Goal: Information Seeking & Learning: Learn about a topic

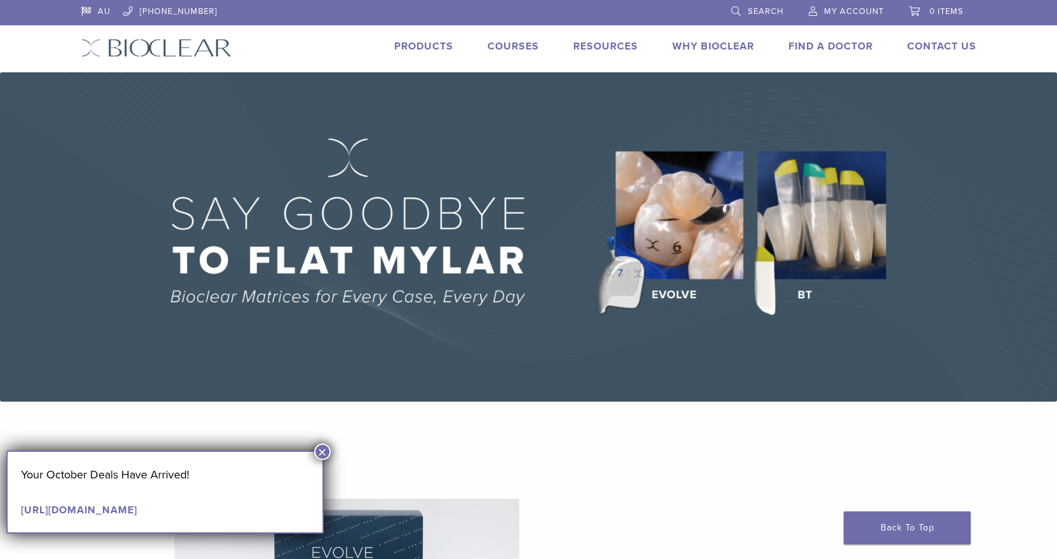
click at [327, 448] on button "×" at bounding box center [322, 452] width 17 height 17
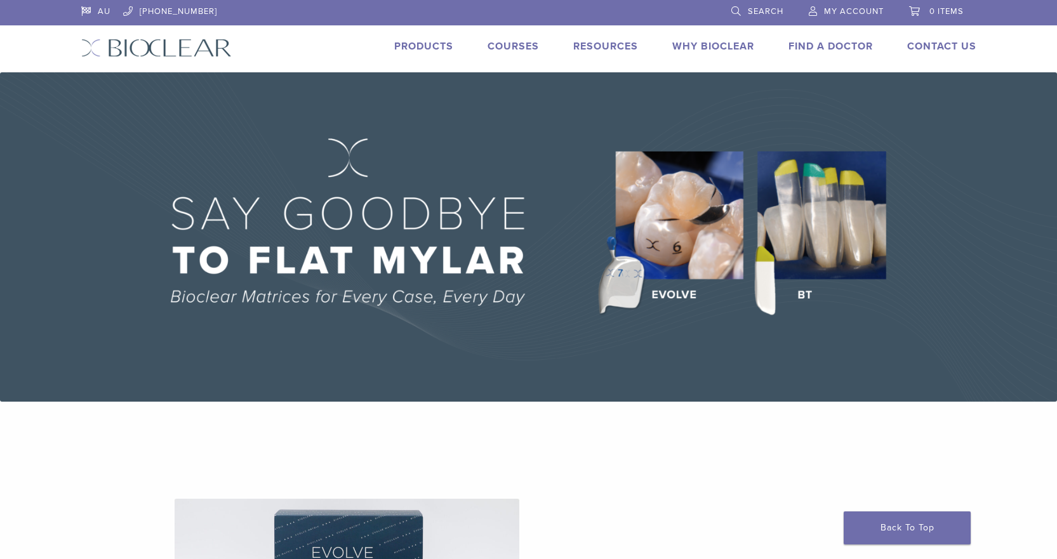
click at [422, 41] on link "Products" at bounding box center [423, 46] width 59 height 13
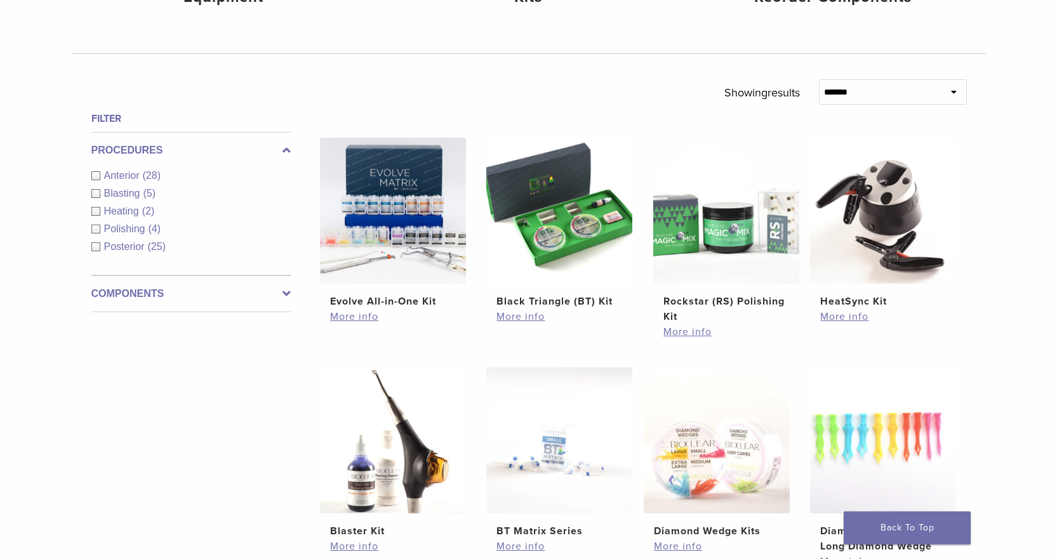
scroll to position [445, 0]
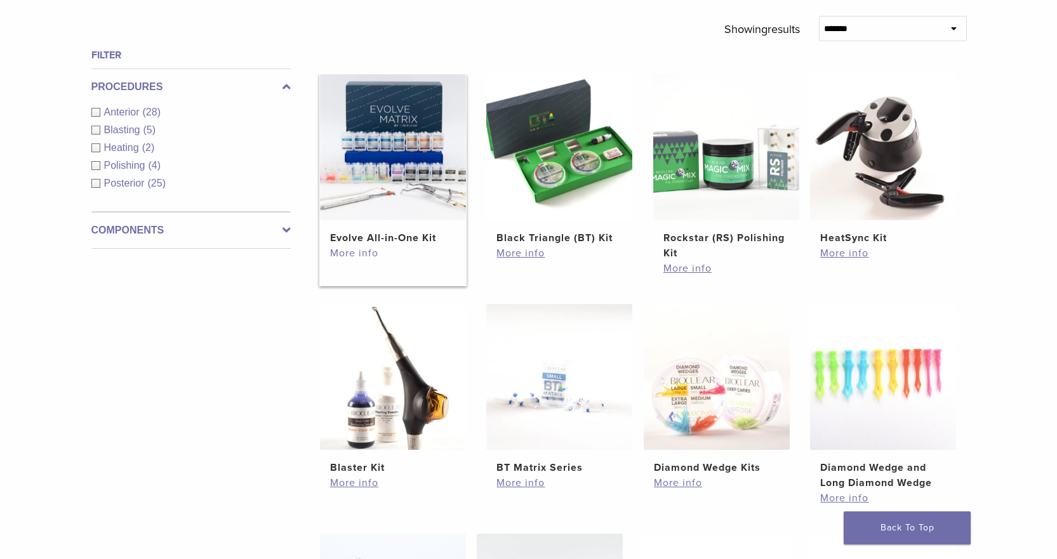
click at [363, 252] on link "More info" at bounding box center [393, 253] width 126 height 15
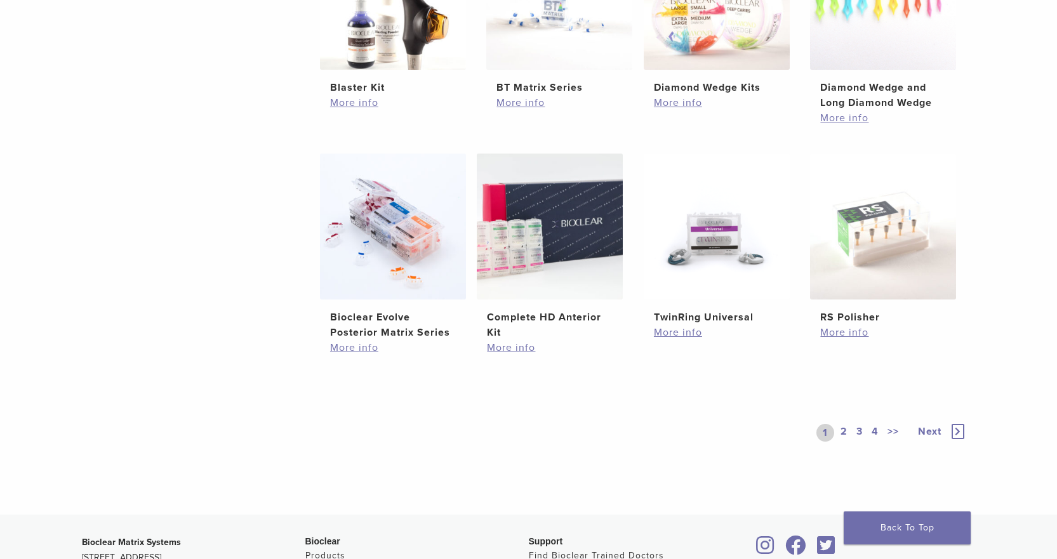
scroll to position [826, 0]
click at [507, 302] on link "Complete HD Anterior Kit $ 329.28" at bounding box center [550, 246] width 148 height 187
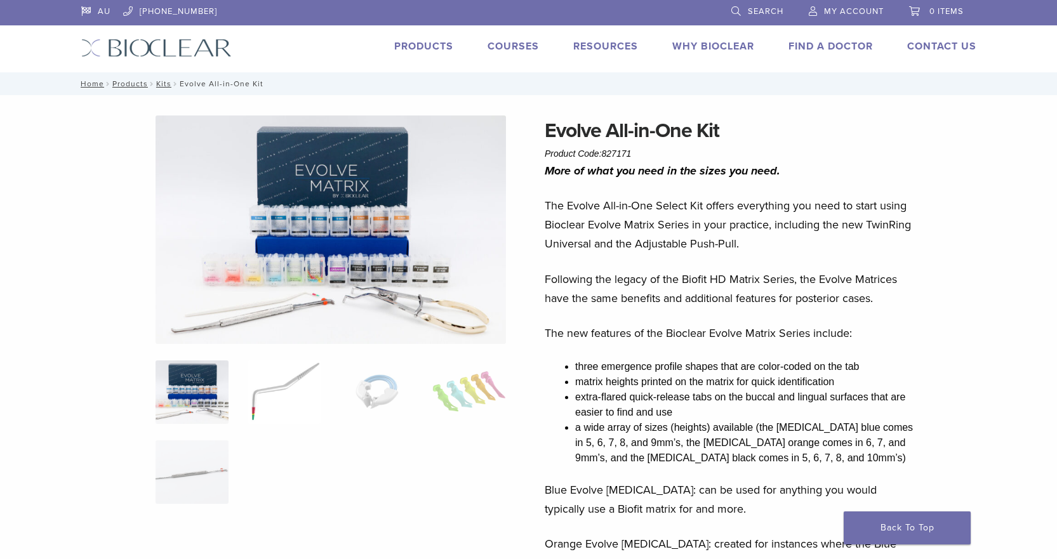
click at [256, 405] on img at bounding box center [284, 393] width 73 height 64
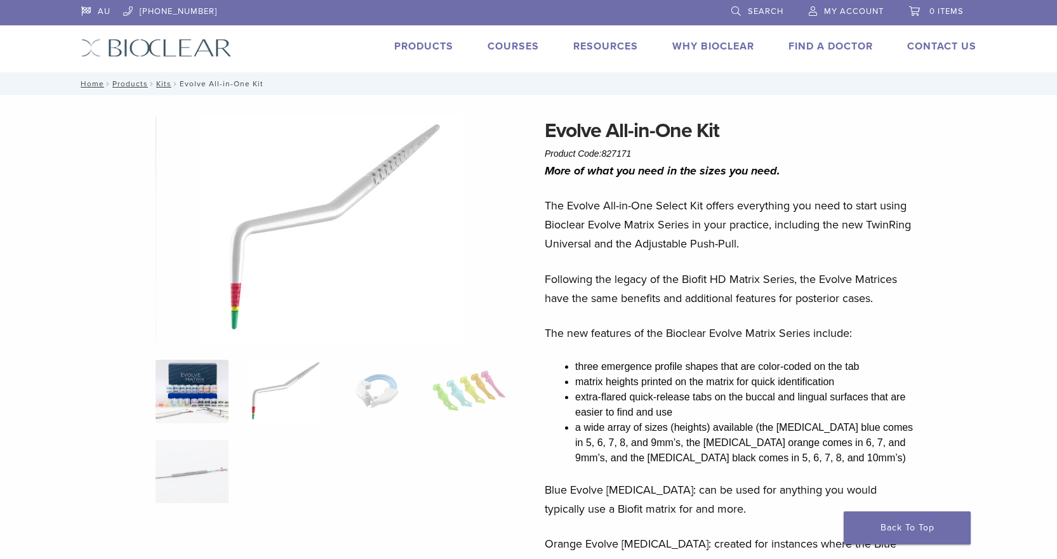
click at [210, 373] on img at bounding box center [192, 392] width 73 height 64
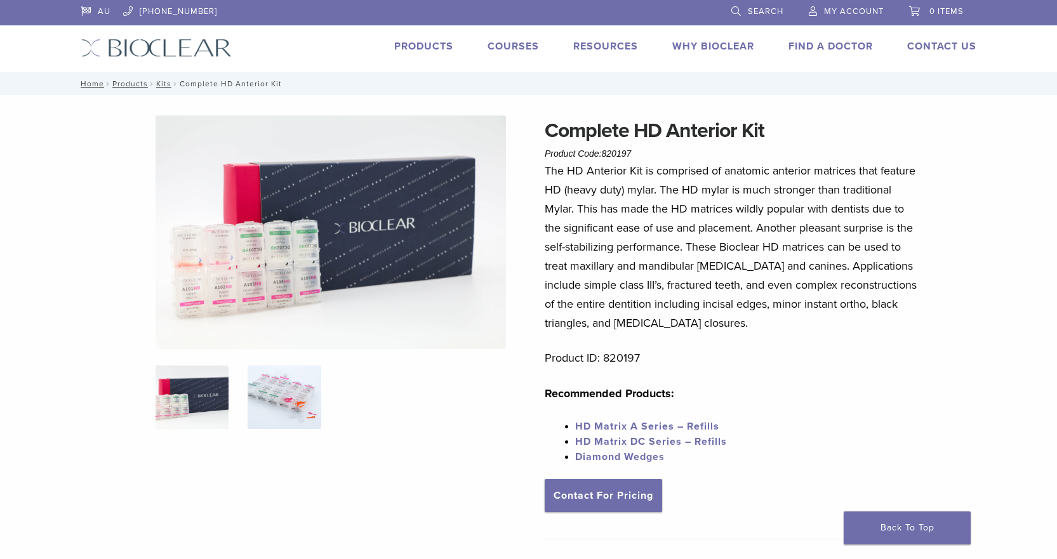
click at [283, 386] on img at bounding box center [284, 398] width 73 height 64
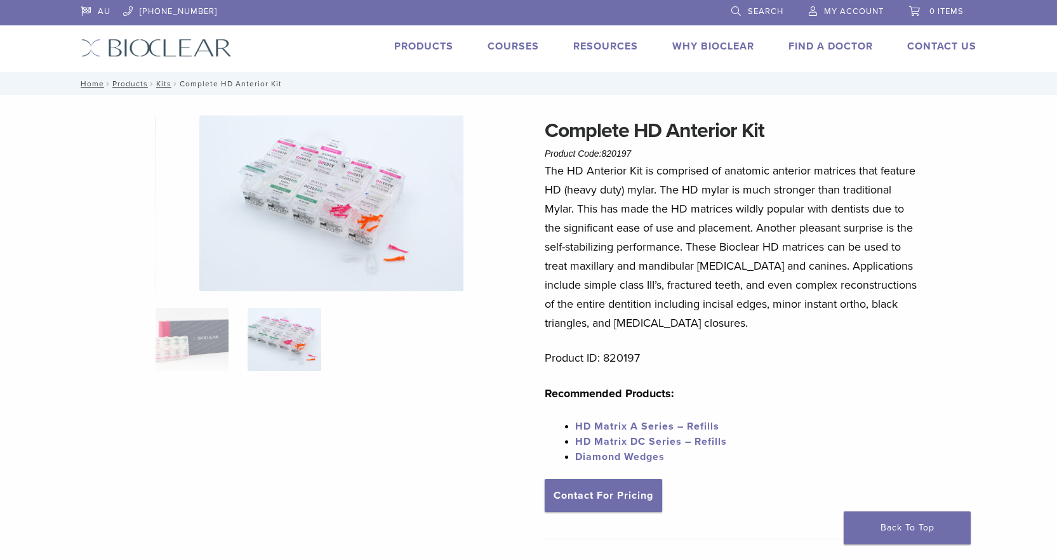
click at [512, 46] on link "Courses" at bounding box center [513, 46] width 51 height 13
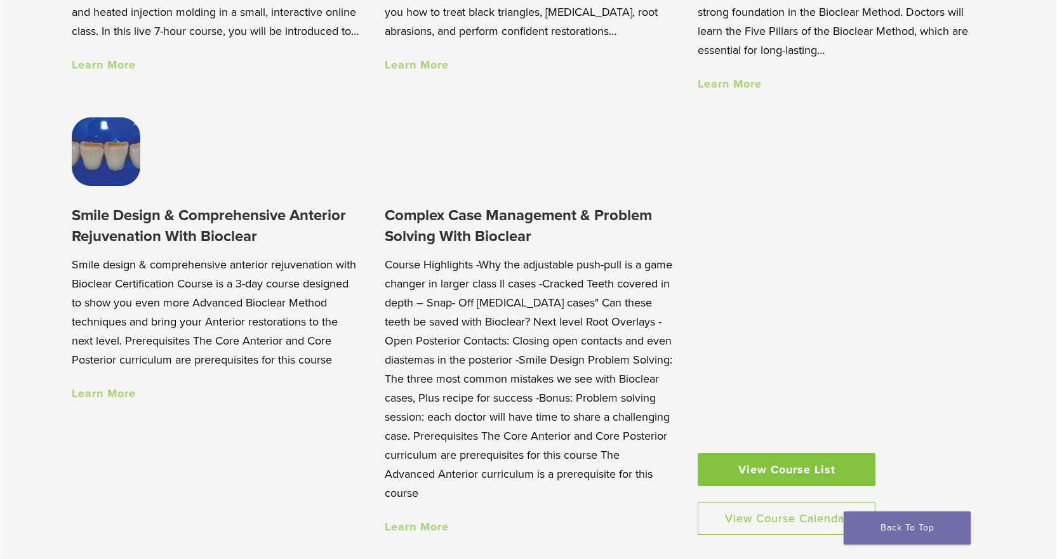
scroll to position [1207, 0]
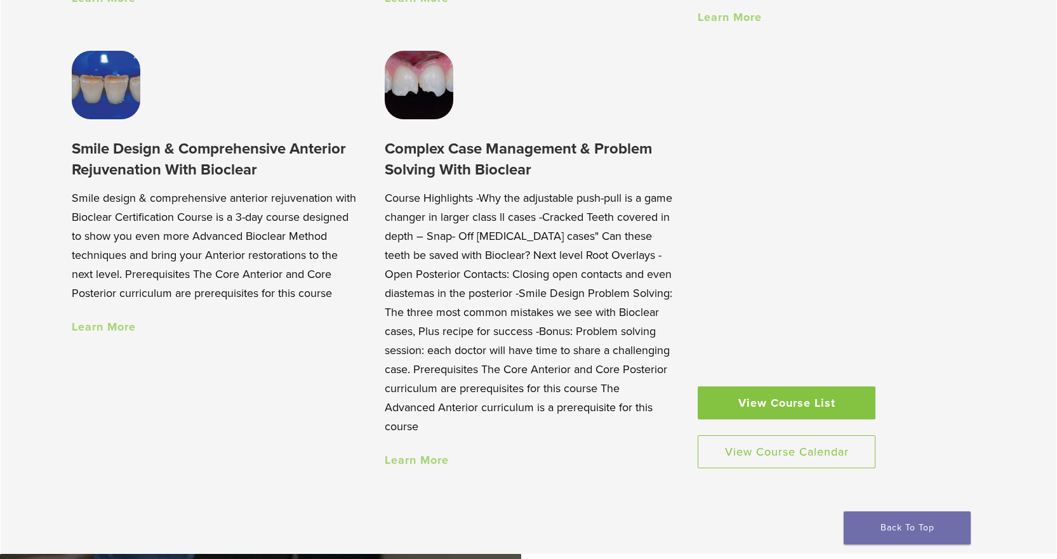
click at [102, 328] on link "Learn More" at bounding box center [104, 327] width 64 height 14
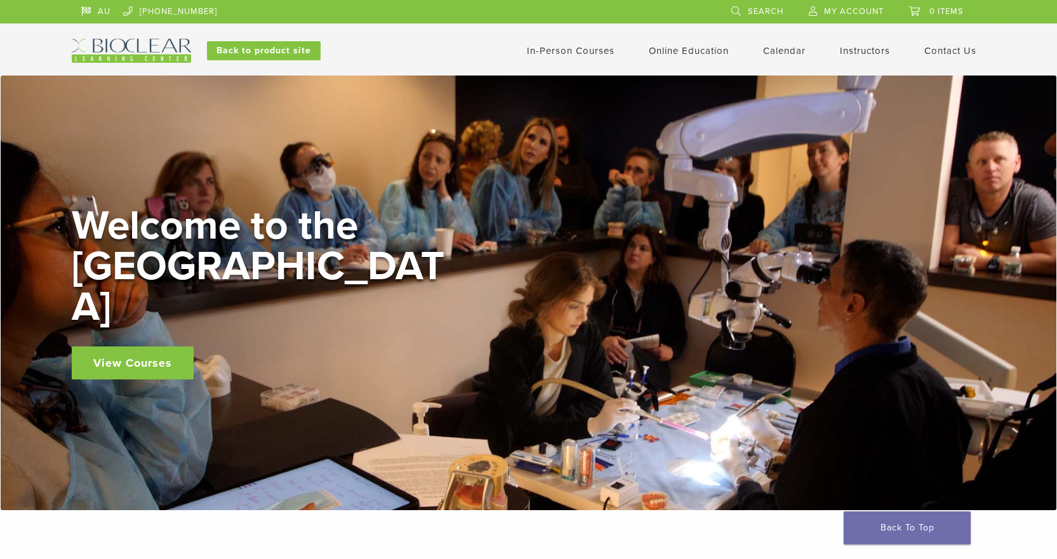
click at [601, 52] on link "In-Person Courses" at bounding box center [571, 50] width 88 height 11
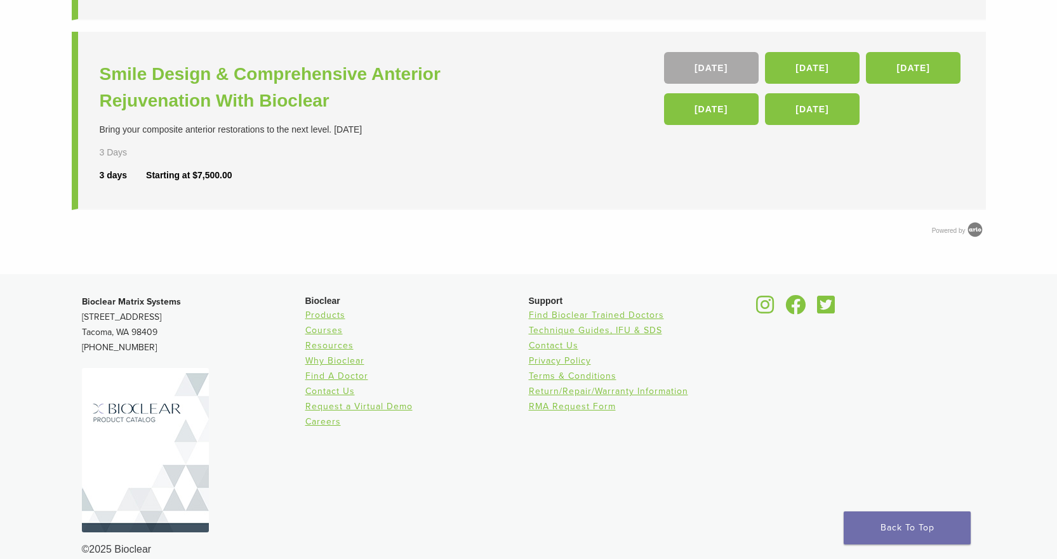
scroll to position [700, 0]
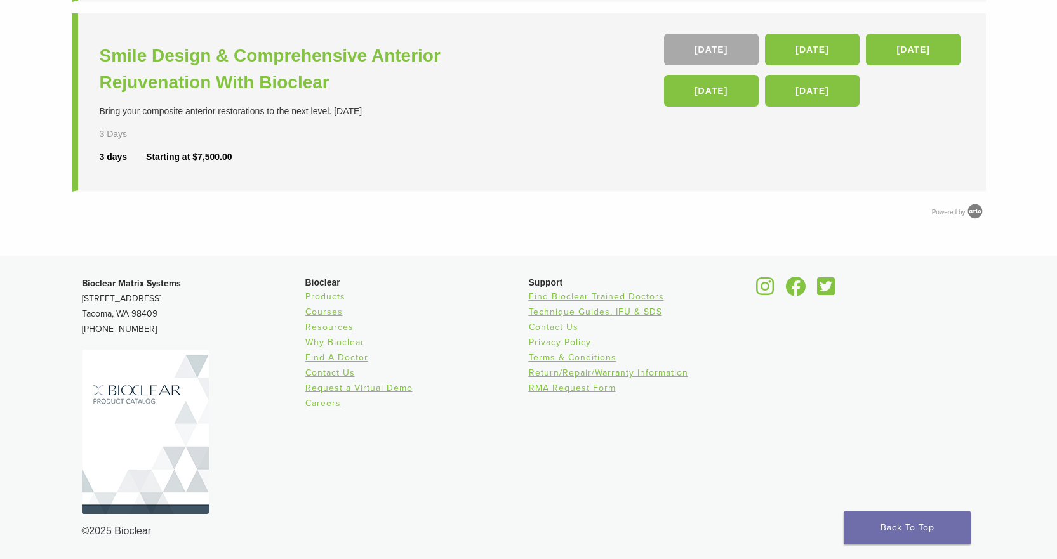
click at [332, 298] on link "Products" at bounding box center [325, 296] width 40 height 11
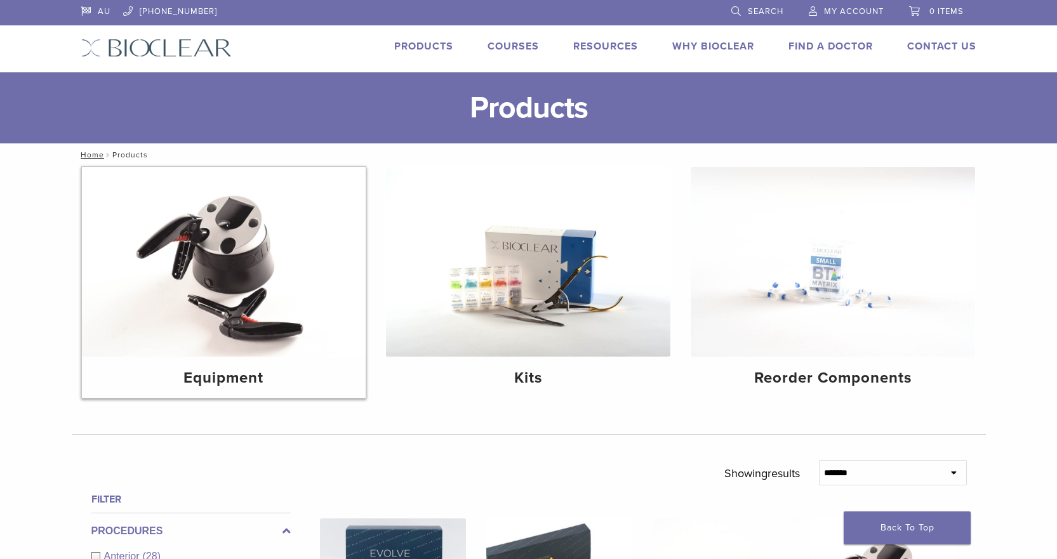
click at [206, 276] on img at bounding box center [224, 262] width 284 height 190
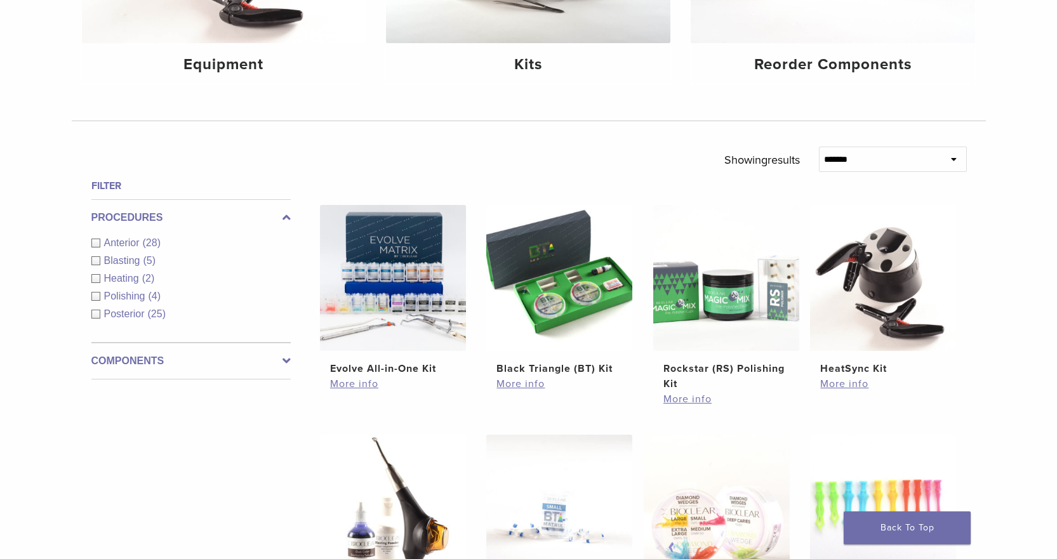
scroll to position [381, 0]
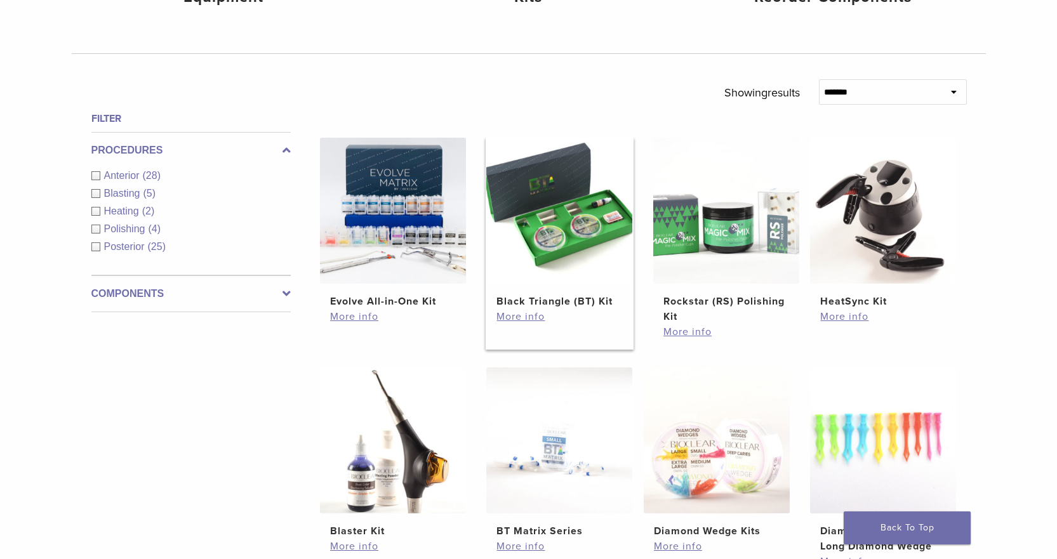
click at [534, 304] on h2 "Black Triangle (BT) Kit" at bounding box center [560, 301] width 126 height 15
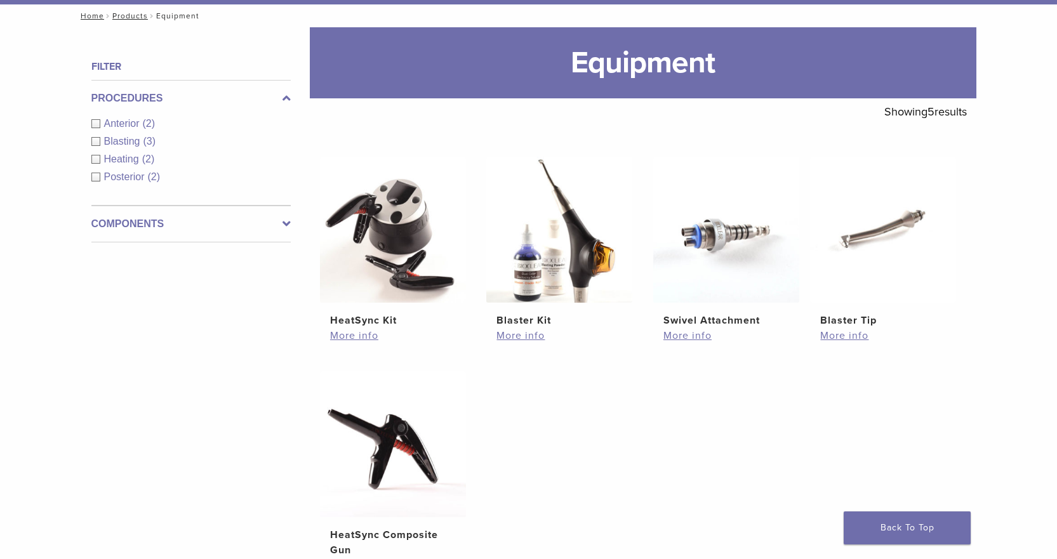
scroll to position [191, 0]
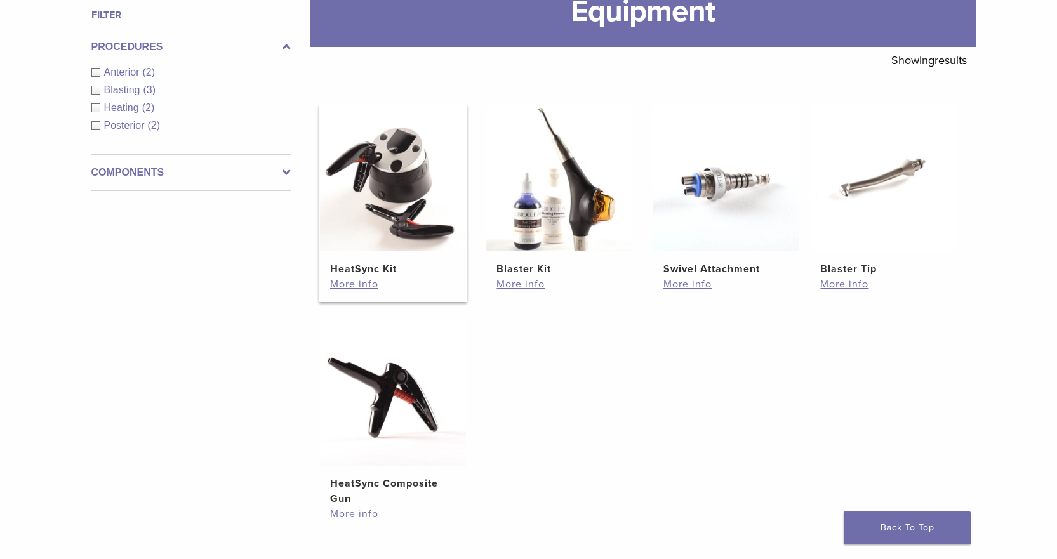
click at [435, 265] on h2 "HeatSync Kit" at bounding box center [393, 269] width 126 height 15
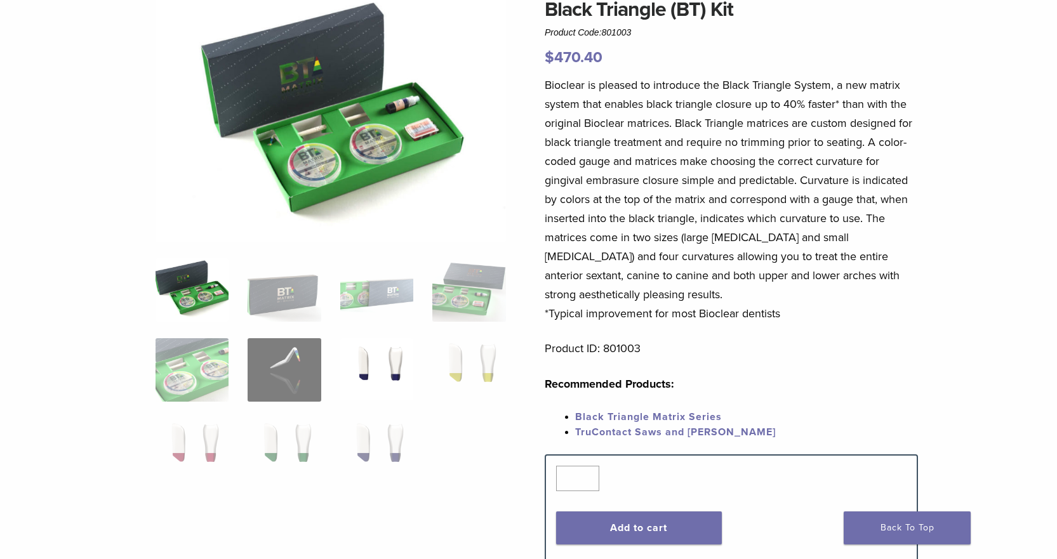
scroll to position [127, 0]
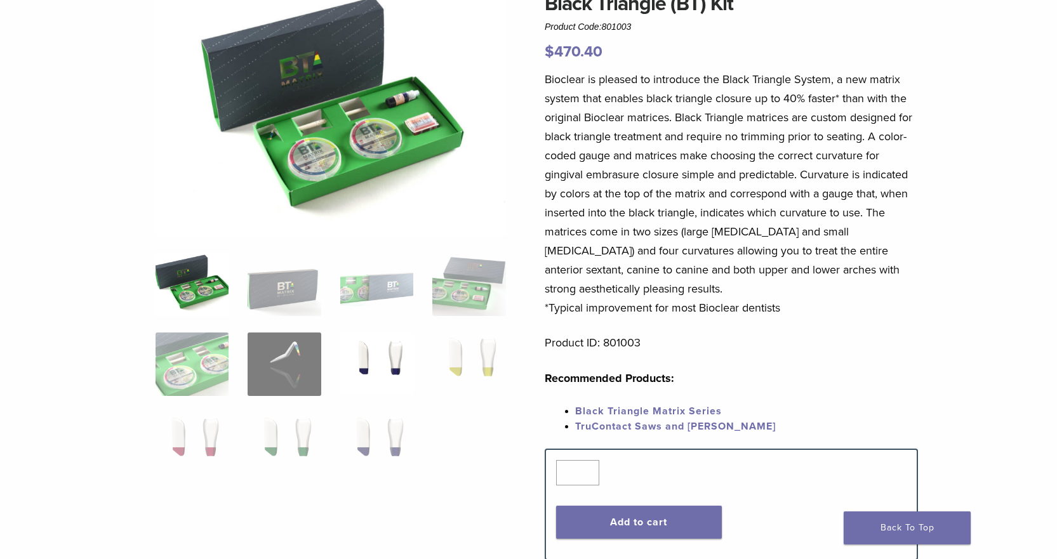
click at [393, 358] on img at bounding box center [376, 365] width 73 height 64
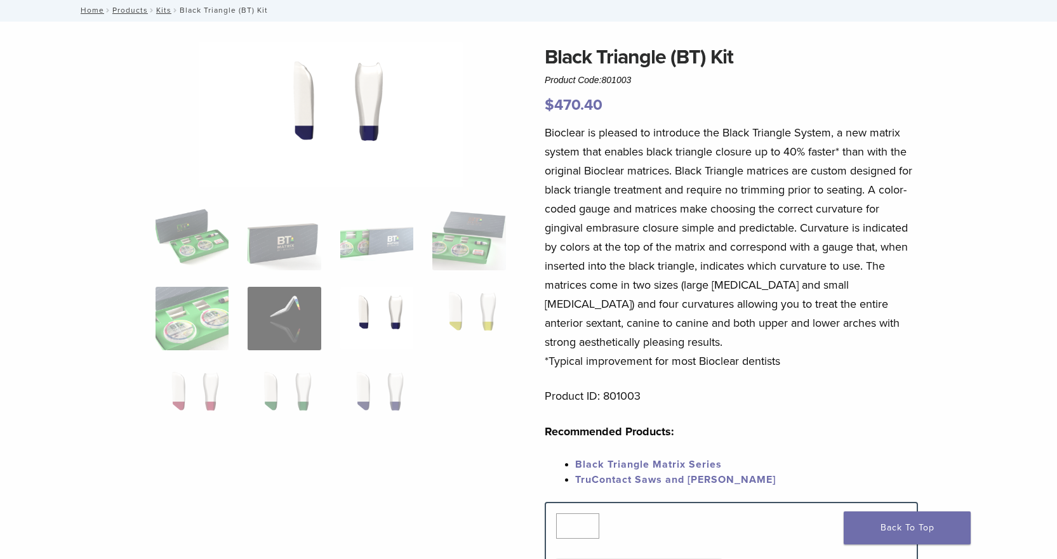
scroll to position [0, 0]
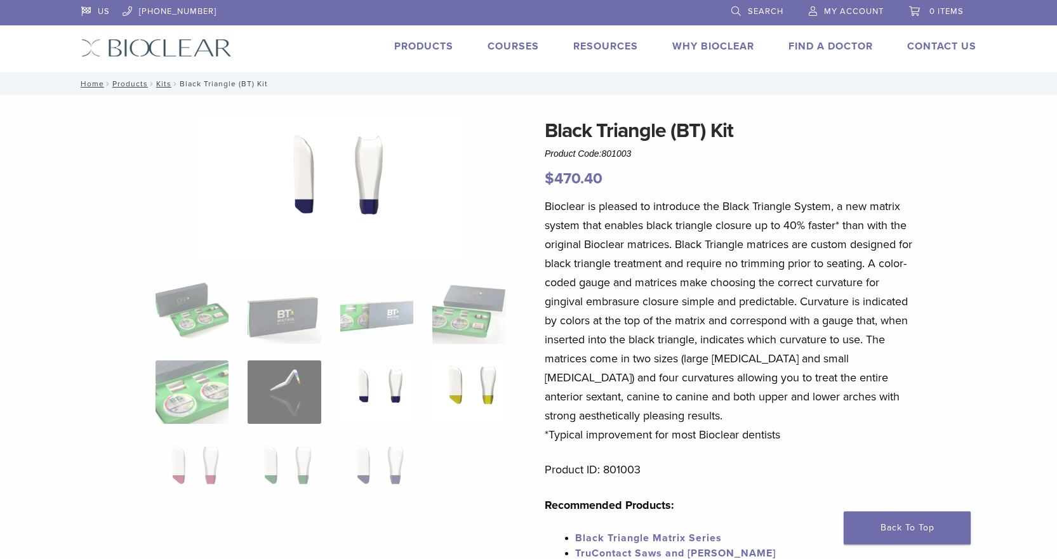
click at [461, 388] on img at bounding box center [468, 393] width 73 height 64
click at [467, 337] on img at bounding box center [468, 313] width 73 height 64
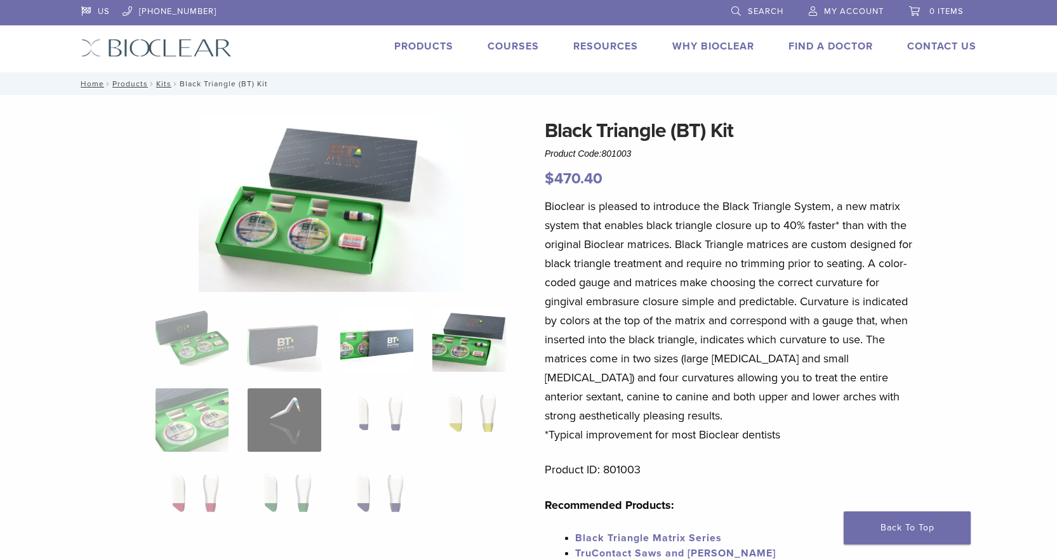
click at [384, 339] on img at bounding box center [376, 341] width 73 height 64
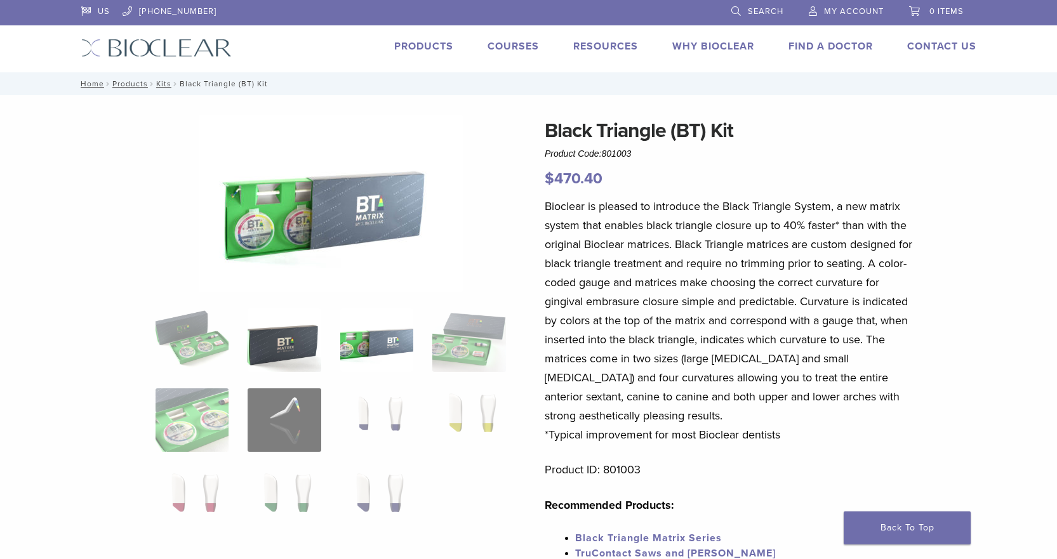
click at [278, 335] on img at bounding box center [284, 341] width 73 height 64
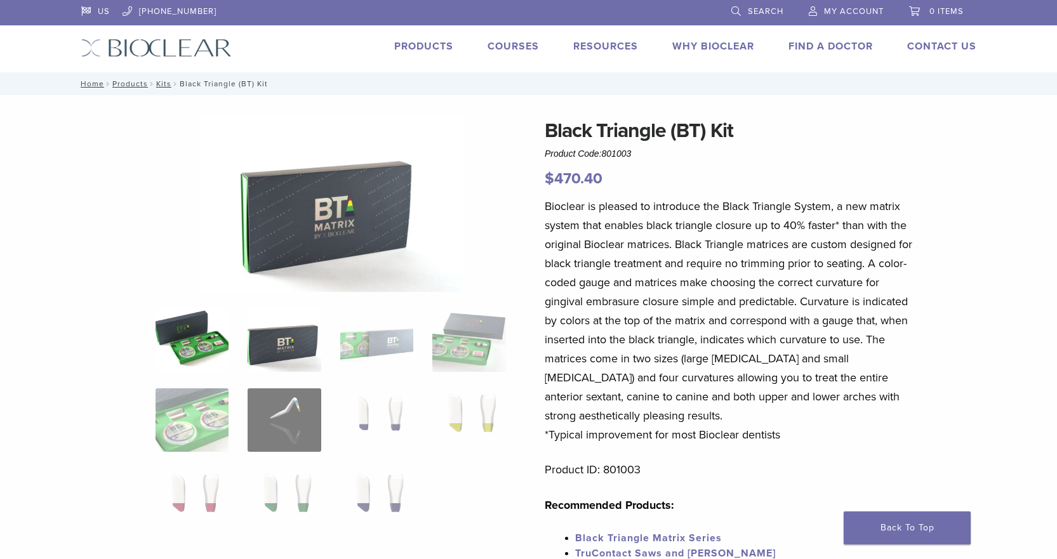
click at [196, 339] on img at bounding box center [192, 341] width 73 height 64
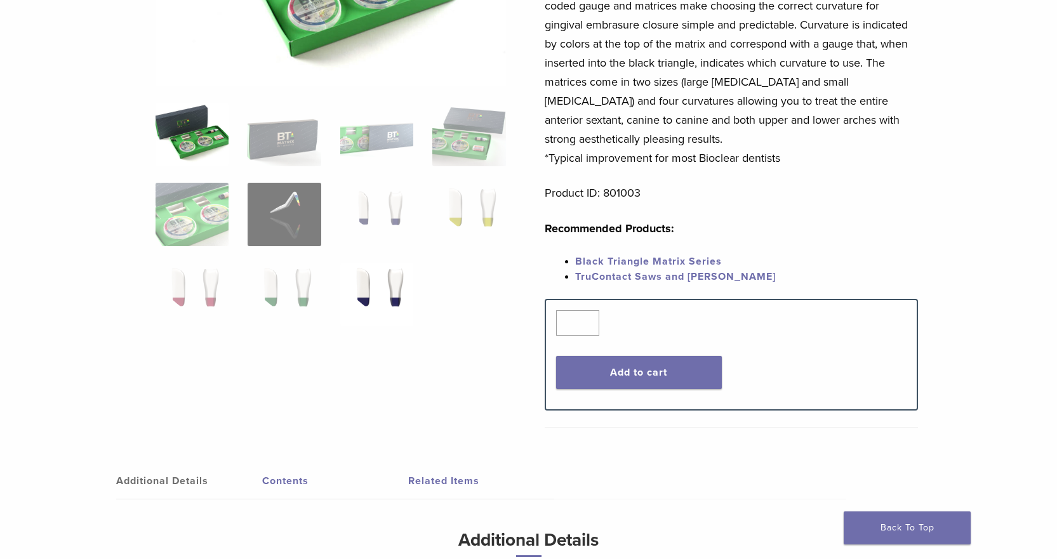
scroll to position [254, 0]
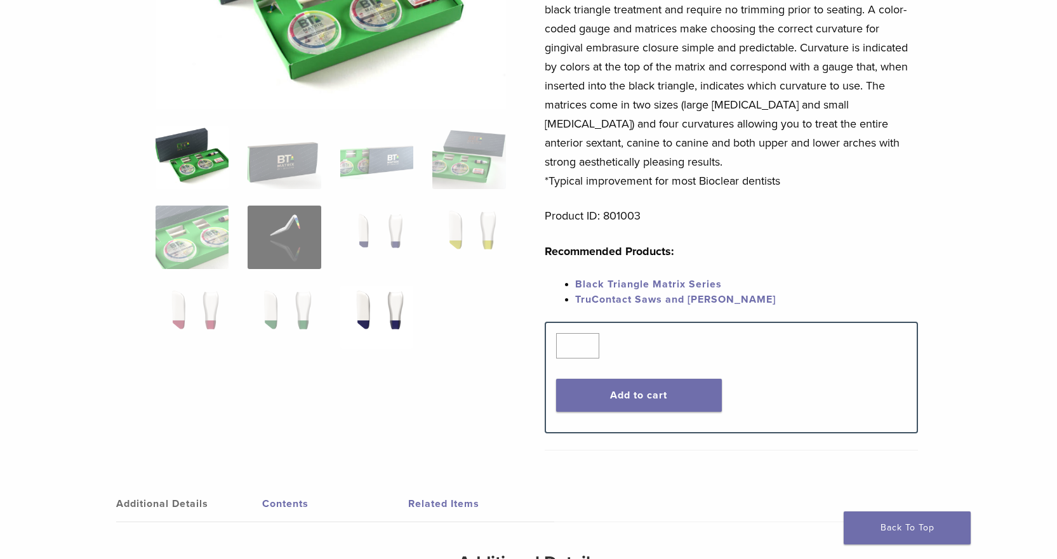
click at [383, 308] on img at bounding box center [376, 318] width 73 height 64
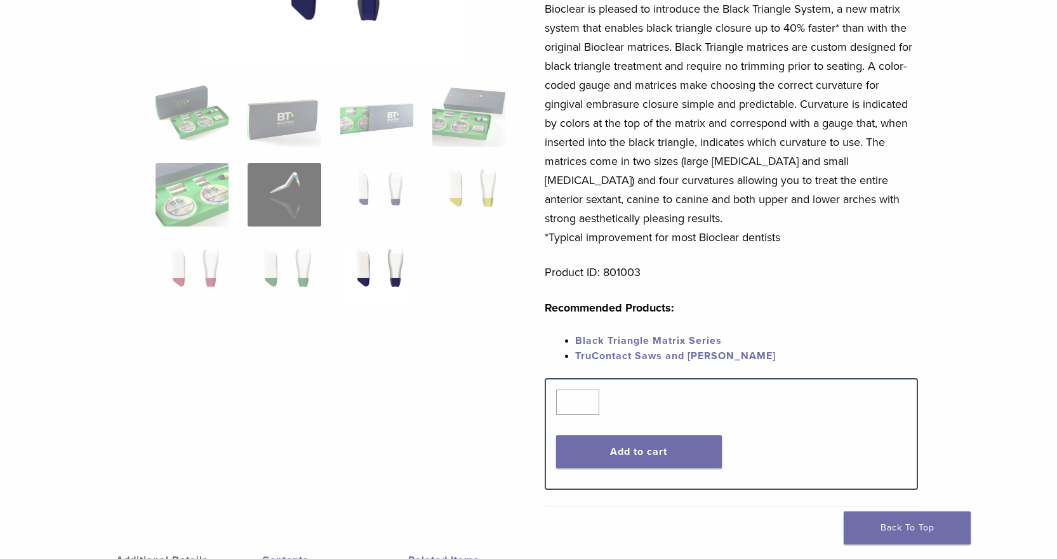
scroll to position [0, 0]
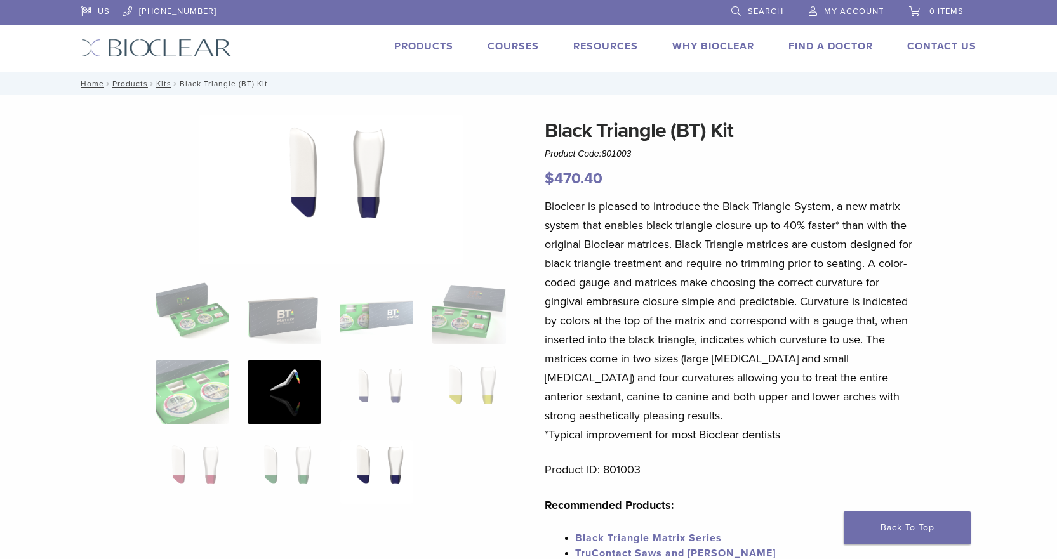
click at [304, 392] on img at bounding box center [284, 393] width 73 height 64
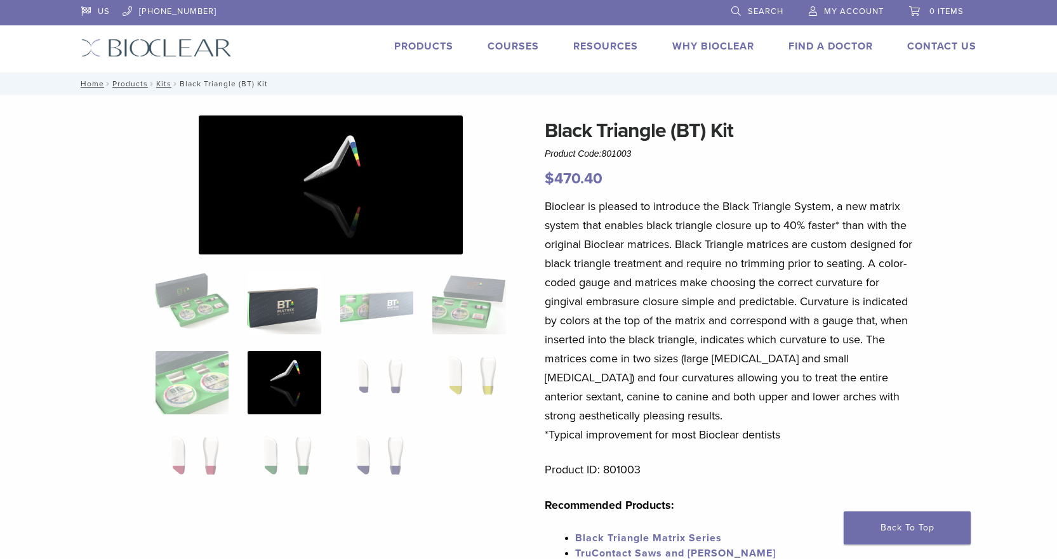
click at [290, 314] on img at bounding box center [284, 303] width 73 height 64
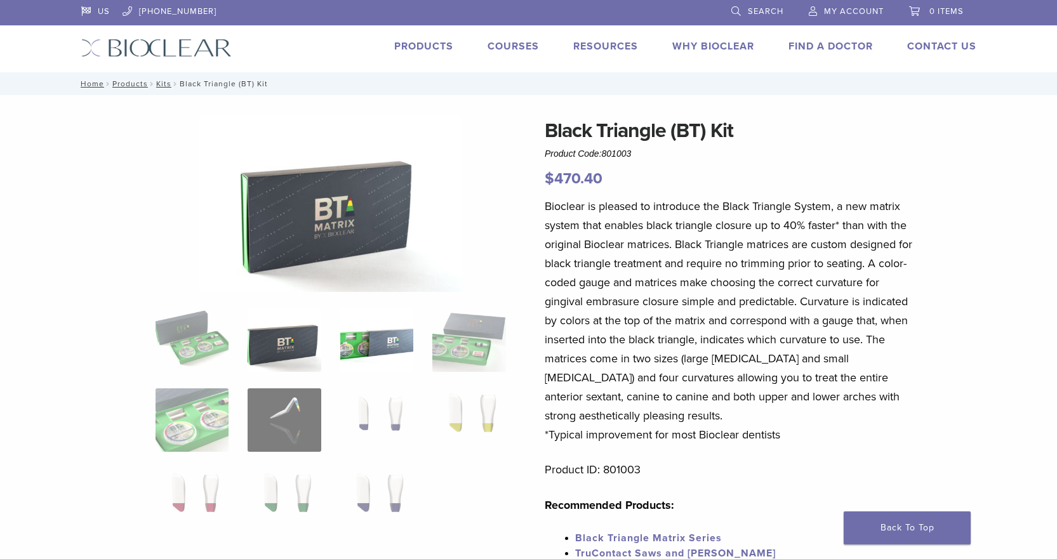
click at [373, 336] on img at bounding box center [376, 341] width 73 height 64
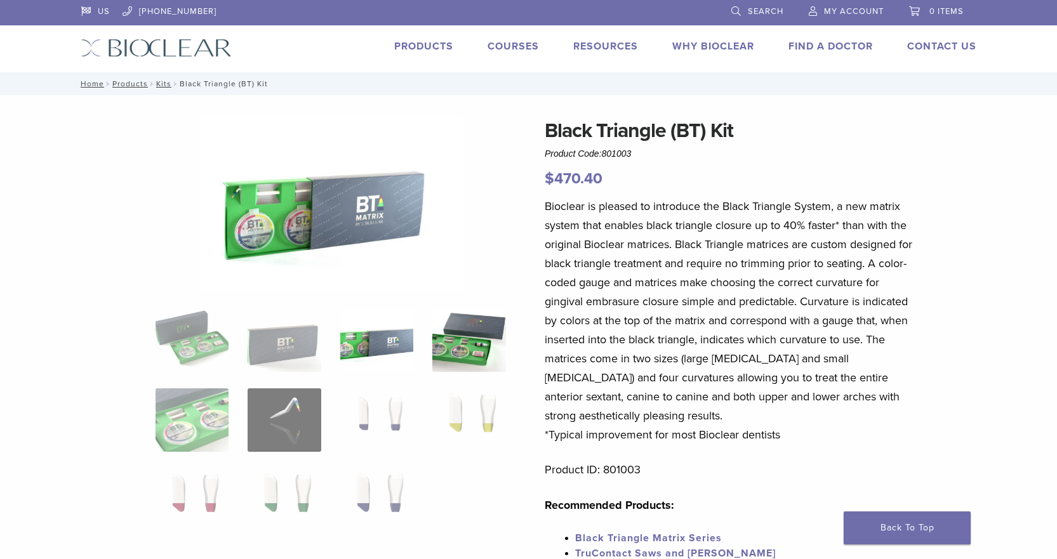
click at [465, 329] on img at bounding box center [468, 341] width 73 height 64
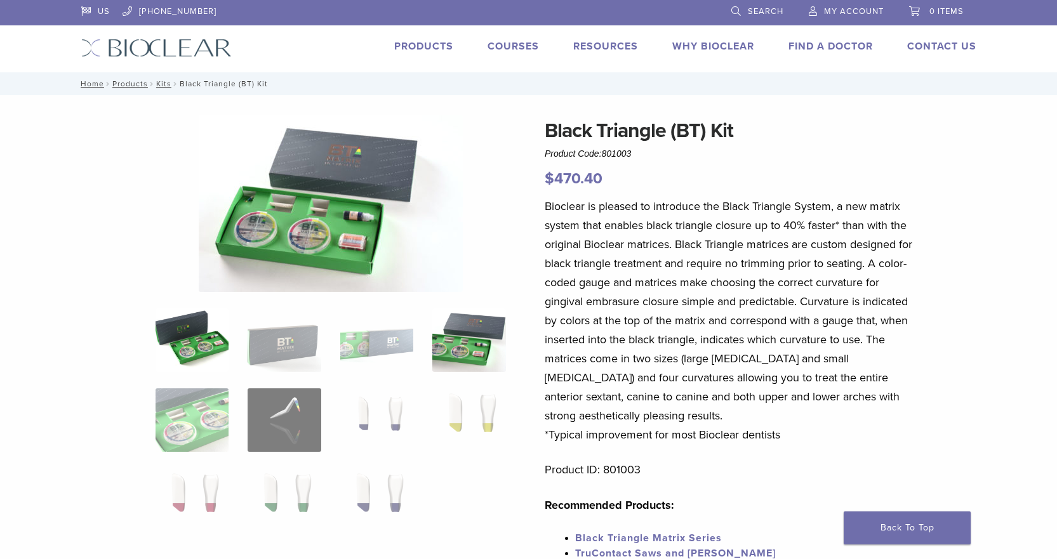
click at [185, 341] on img at bounding box center [192, 341] width 73 height 64
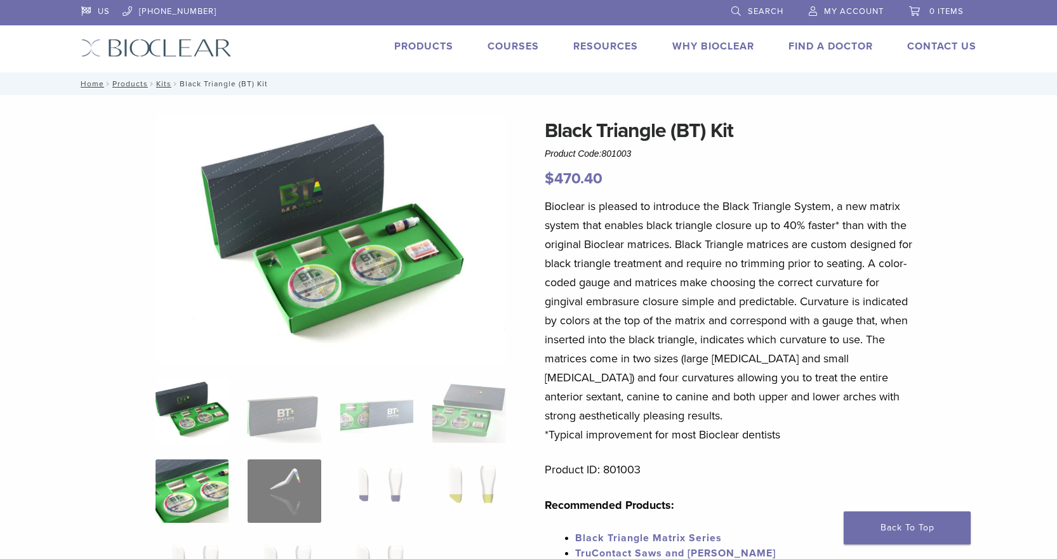
click at [188, 486] on img at bounding box center [192, 492] width 73 height 64
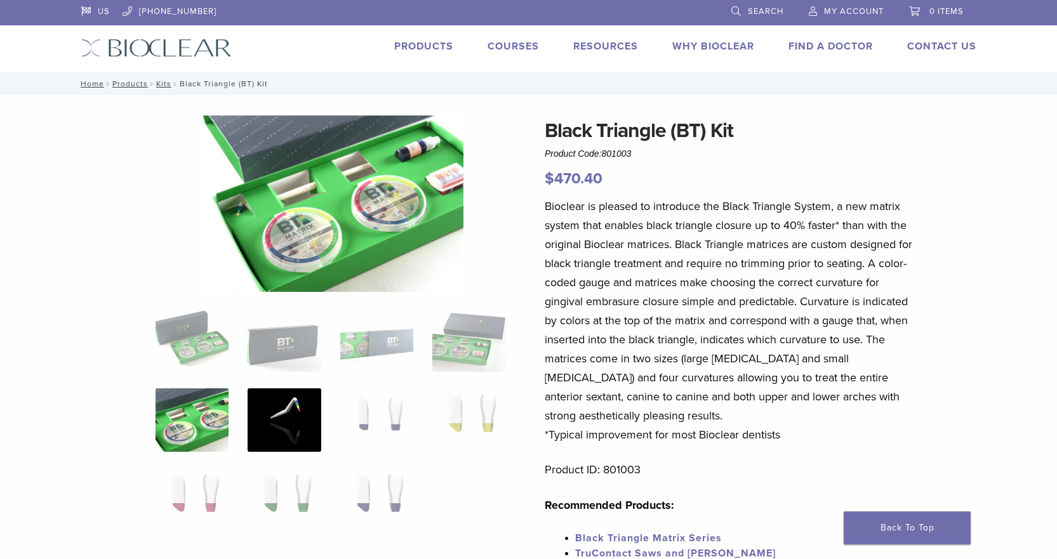
click at [276, 439] on img at bounding box center [284, 421] width 73 height 64
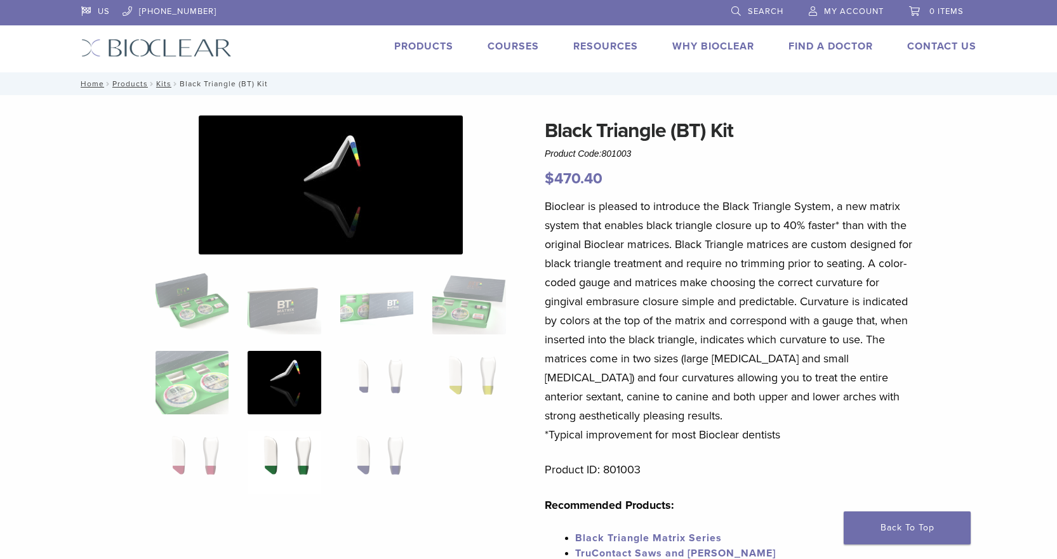
click at [302, 453] on img at bounding box center [284, 463] width 73 height 64
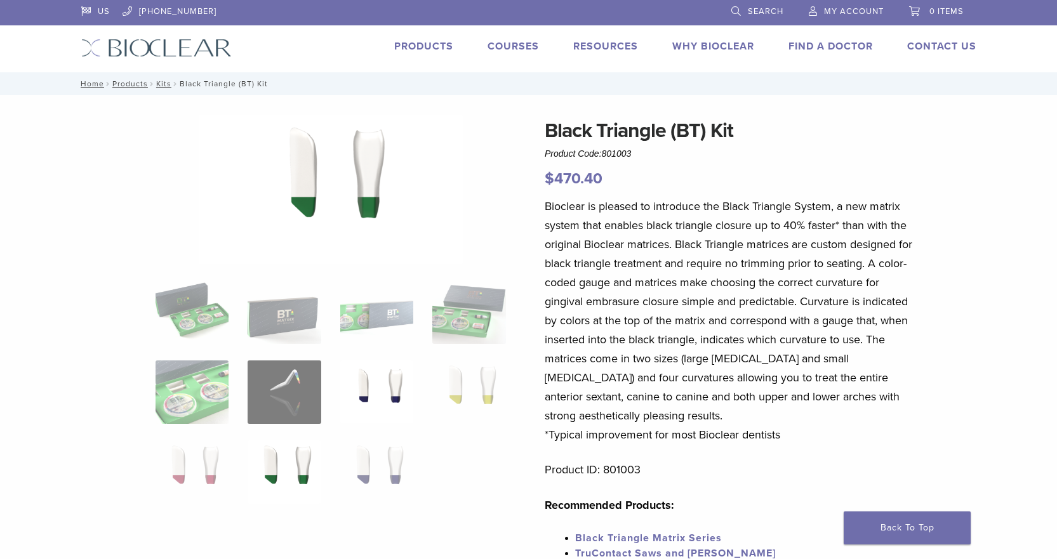
click at [377, 391] on img at bounding box center [376, 393] width 73 height 64
click at [454, 398] on img at bounding box center [468, 393] width 73 height 64
